Goal: Transaction & Acquisition: Book appointment/travel/reservation

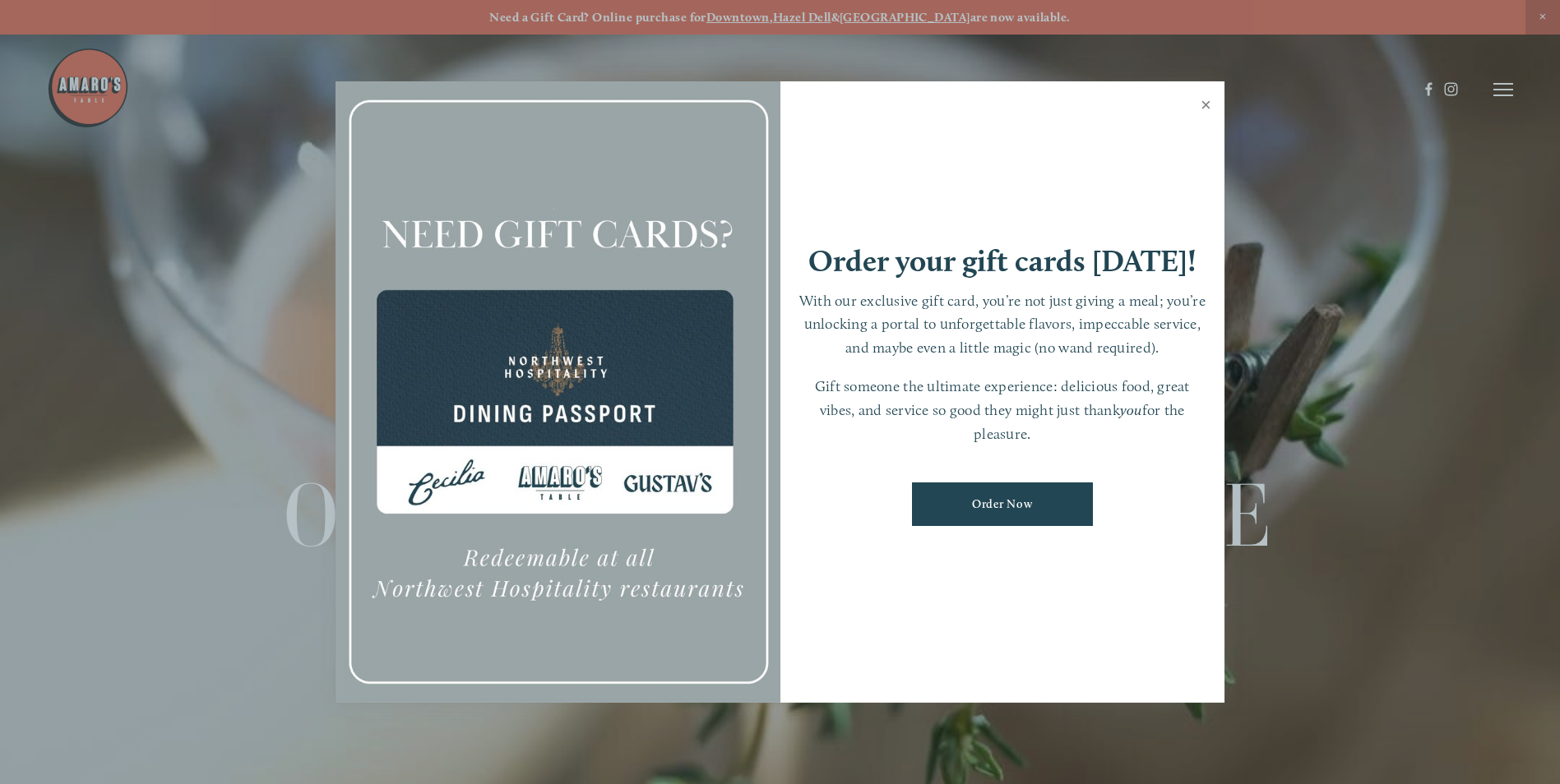
click at [1204, 101] on link "Close" at bounding box center [1206, 106] width 32 height 46
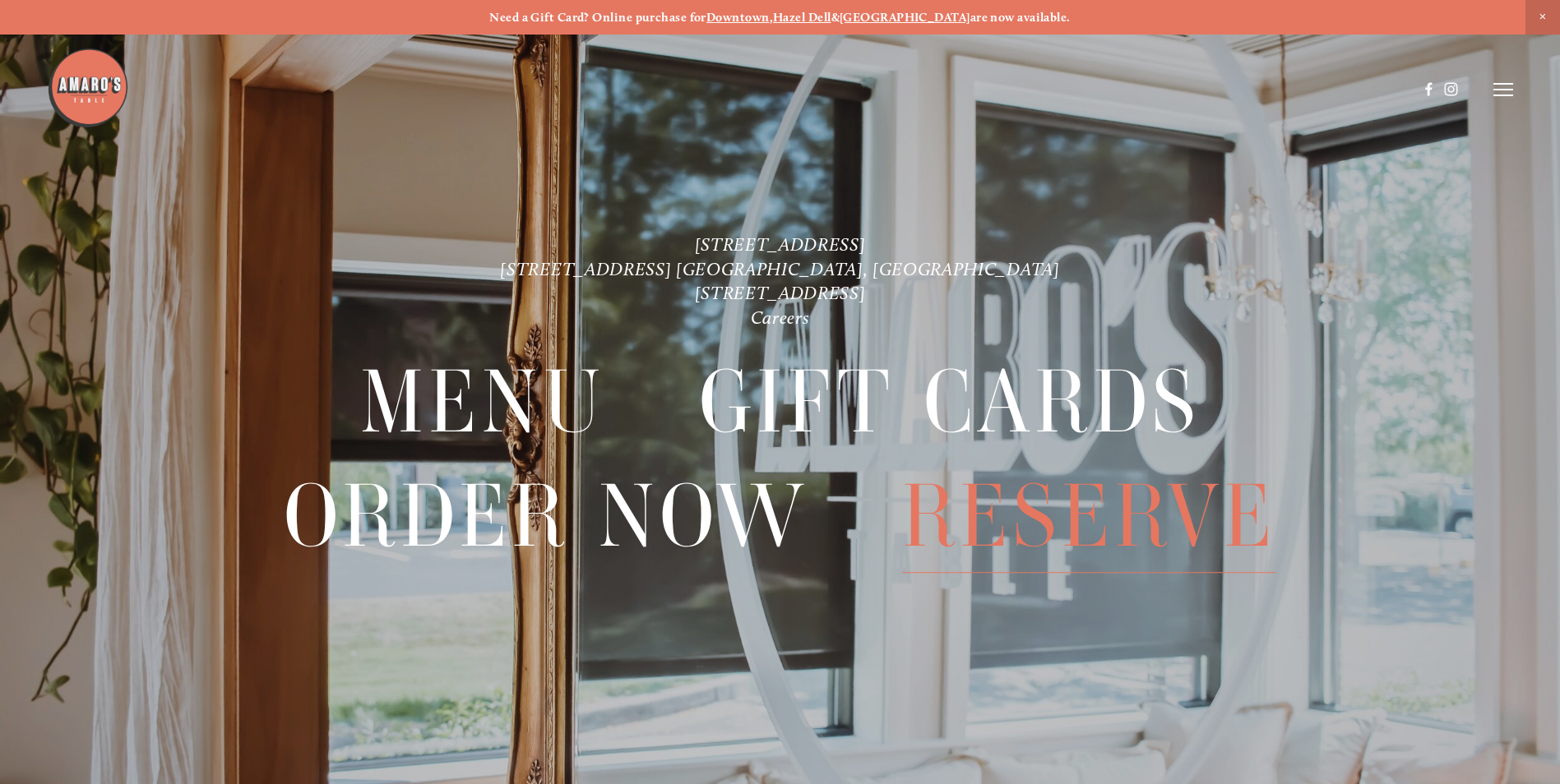
click at [1175, 528] on span "Reserve" at bounding box center [1089, 517] width 375 height 113
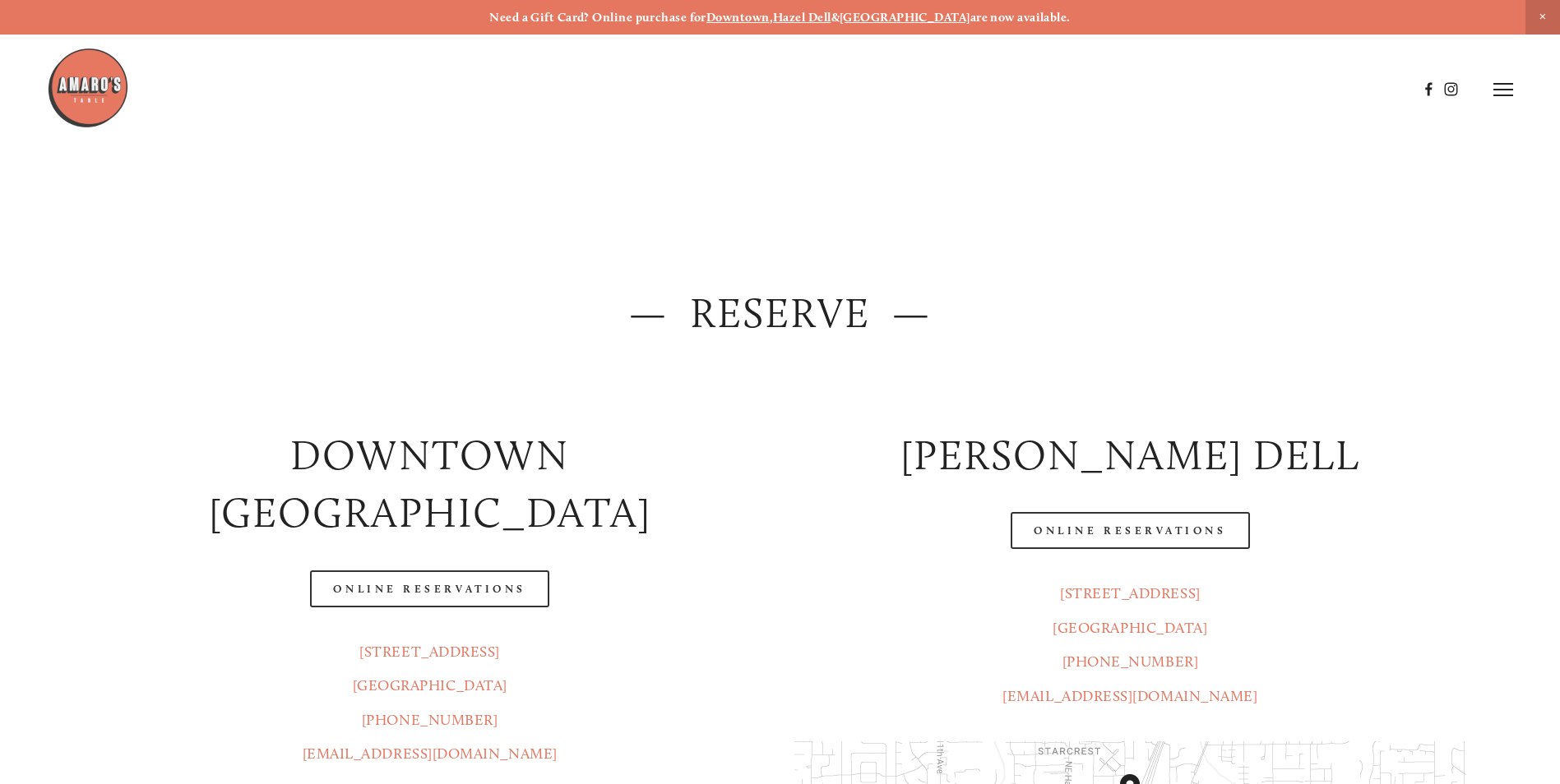
drag, startPoint x: 910, startPoint y: 559, endPoint x: 678, endPoint y: 636, distance: 244.4
click at [678, 636] on p "[STREET_ADDRESS] (360) 718-2942 [EMAIL_ADDRESS][DOMAIN_NAME]" at bounding box center [431, 704] width 673 height 137
click at [1078, 529] on link "Online Reservations" at bounding box center [1129, 530] width 239 height 37
